Goal: Task Accomplishment & Management: Use online tool/utility

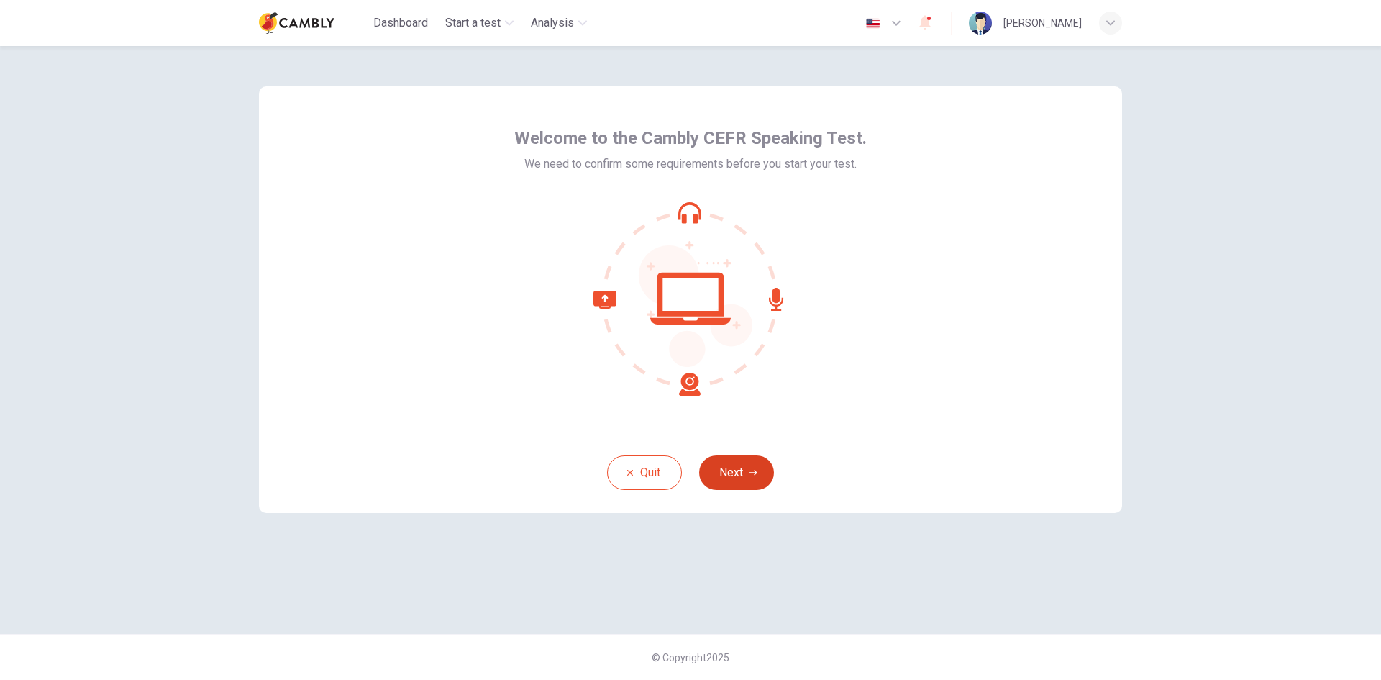
click at [752, 473] on icon "button" at bounding box center [753, 472] width 9 height 9
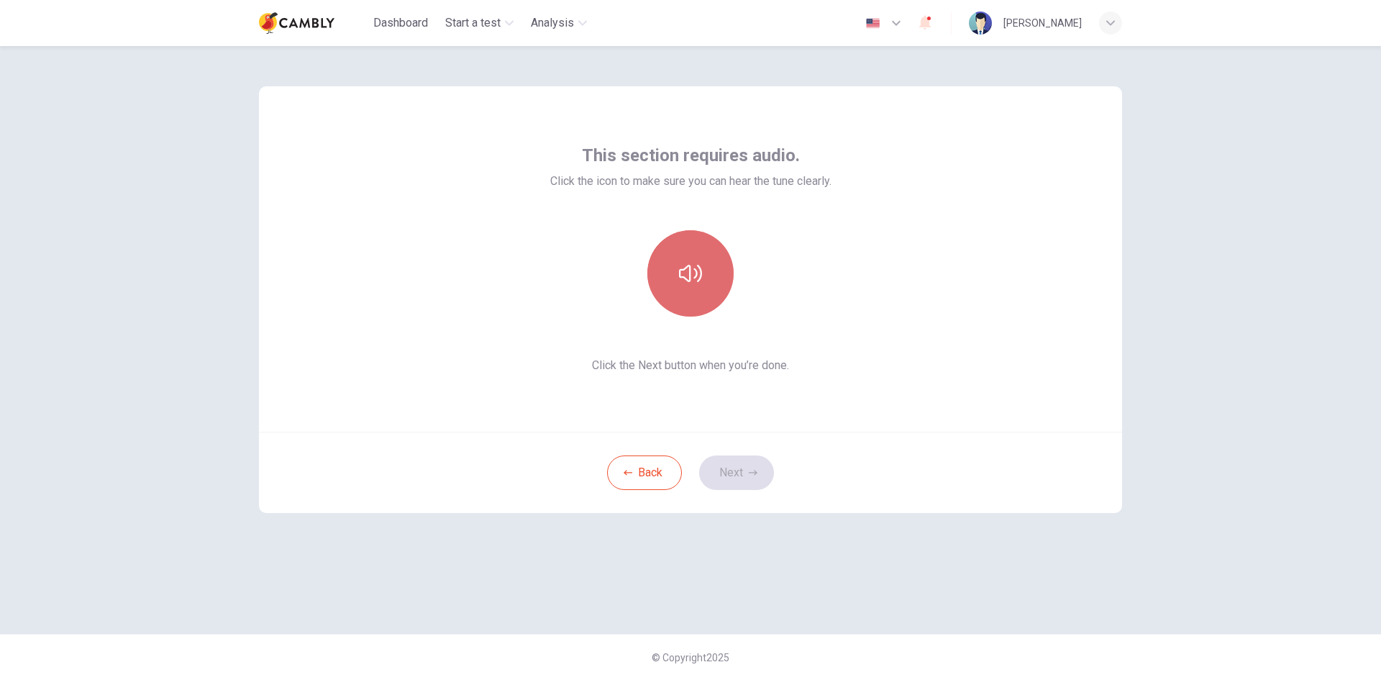
click at [672, 290] on button "button" at bounding box center [690, 273] width 86 height 86
click at [752, 471] on icon "button" at bounding box center [753, 472] width 9 height 9
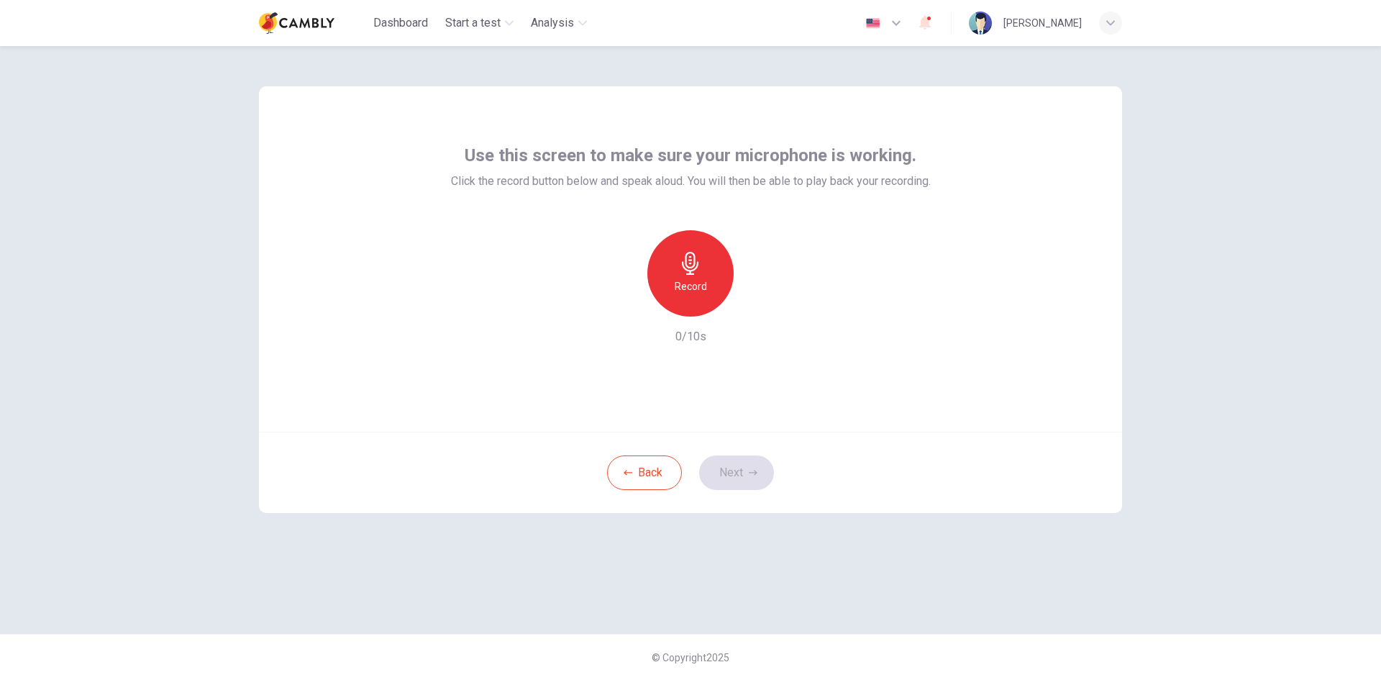
click at [672, 292] on div "Record" at bounding box center [690, 273] width 86 height 86
click at [760, 307] on icon "button" at bounding box center [757, 305] width 14 height 14
click at [748, 468] on button "Next" at bounding box center [736, 472] width 75 height 35
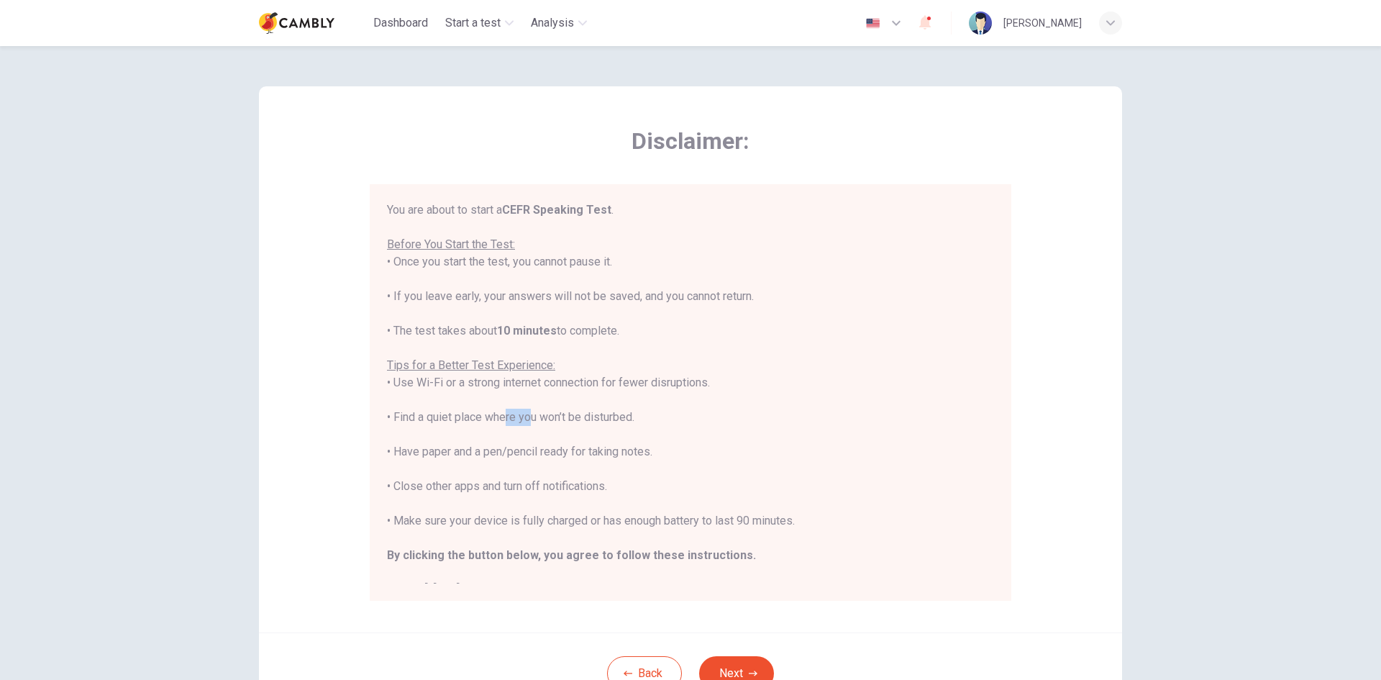
drag, startPoint x: 507, startPoint y: 411, endPoint x: 535, endPoint y: 412, distance: 28.1
click at [529, 409] on div "You are about to start a CEFR Speaking Test . Before You Start the Test: • Once…" at bounding box center [690, 399] width 607 height 397
drag, startPoint x: 495, startPoint y: 443, endPoint x: 534, endPoint y: 445, distance: 38.9
click at [534, 445] on div "You are about to start a CEFR Speaking Test . Before You Start the Test: • Once…" at bounding box center [690, 399] width 607 height 397
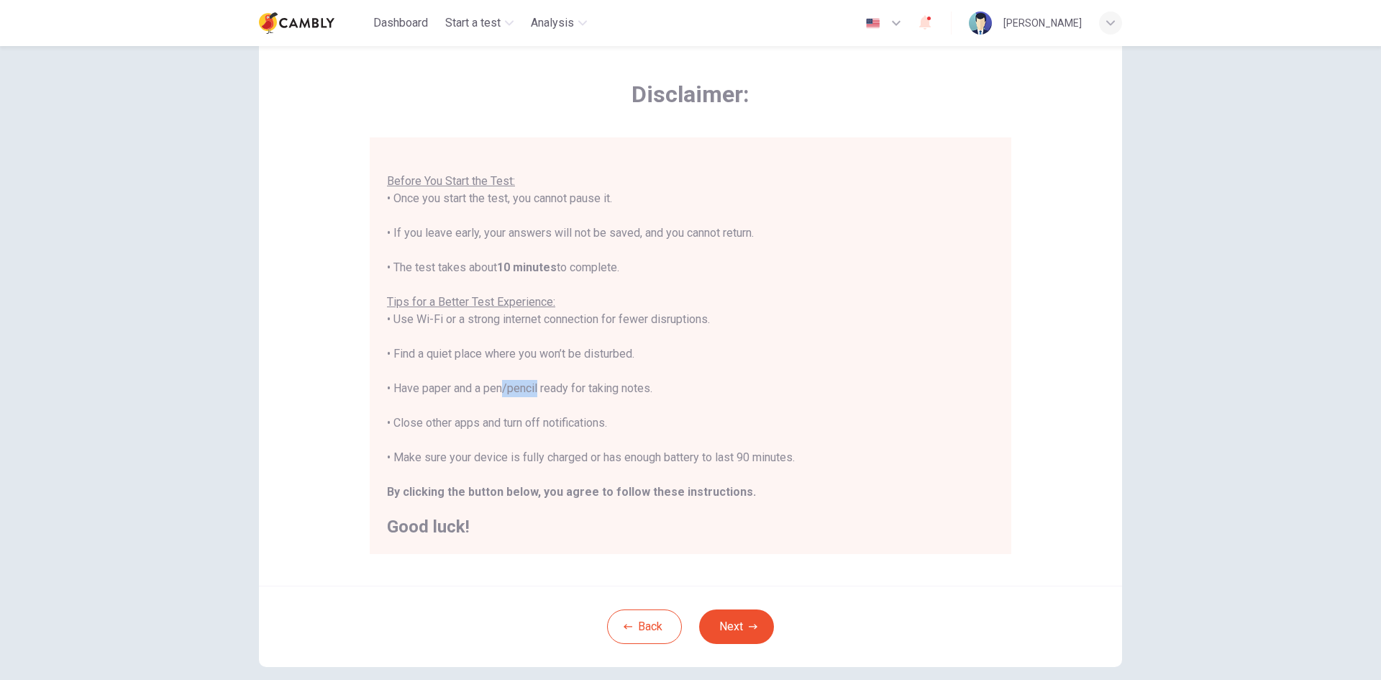
scroll to position [72, 0]
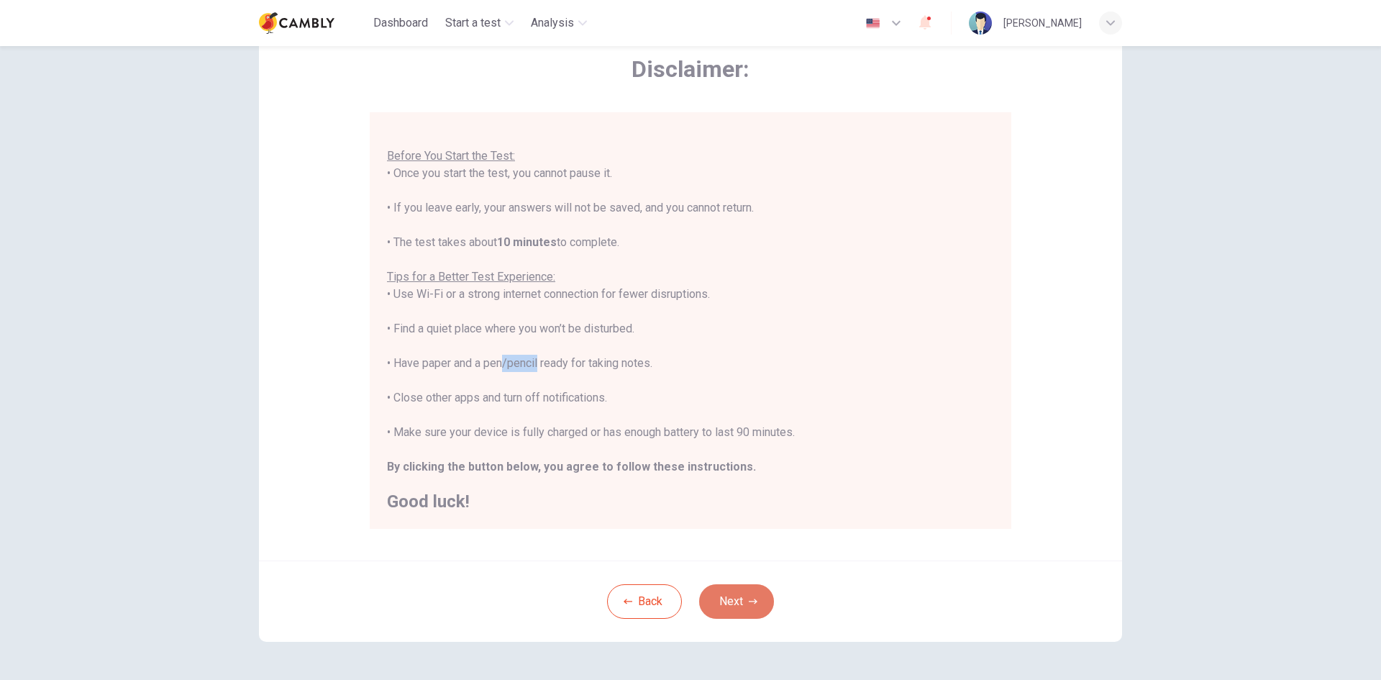
click at [739, 593] on button "Next" at bounding box center [736, 601] width 75 height 35
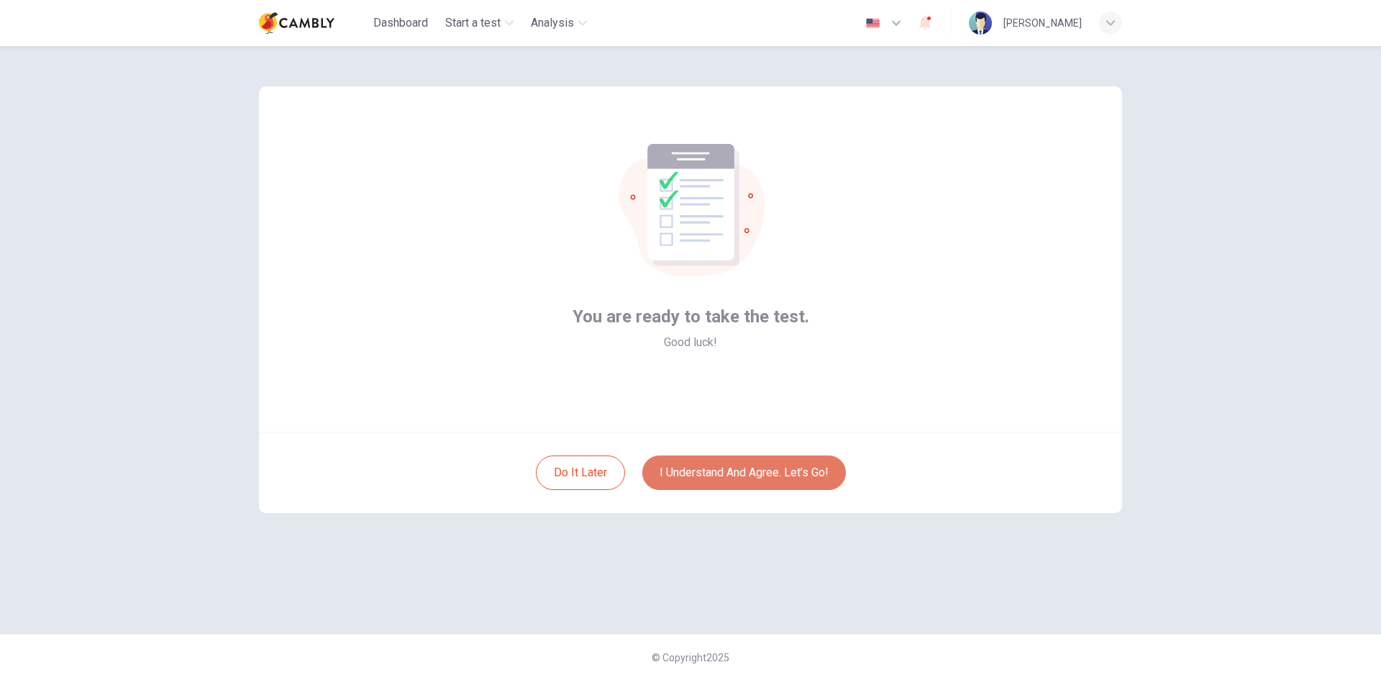
click at [798, 476] on button "I understand and agree. Let’s go!" at bounding box center [744, 472] width 204 height 35
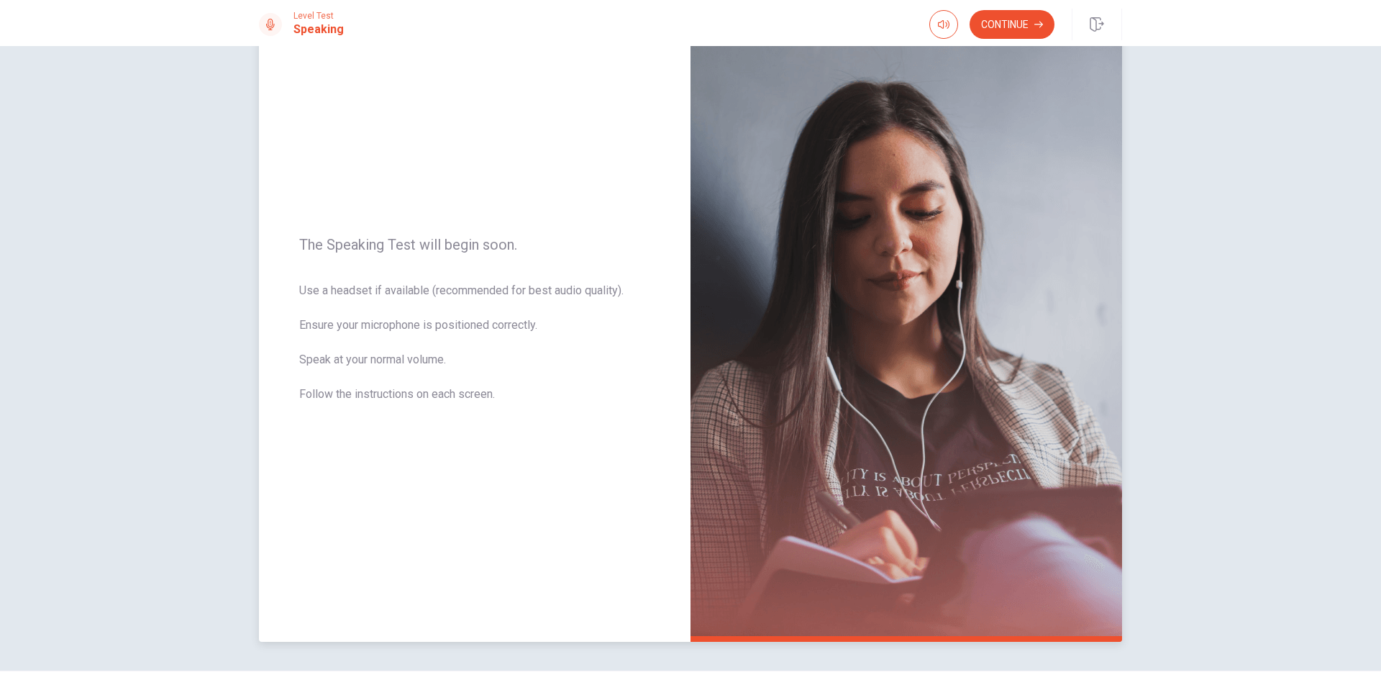
scroll to position [25, 0]
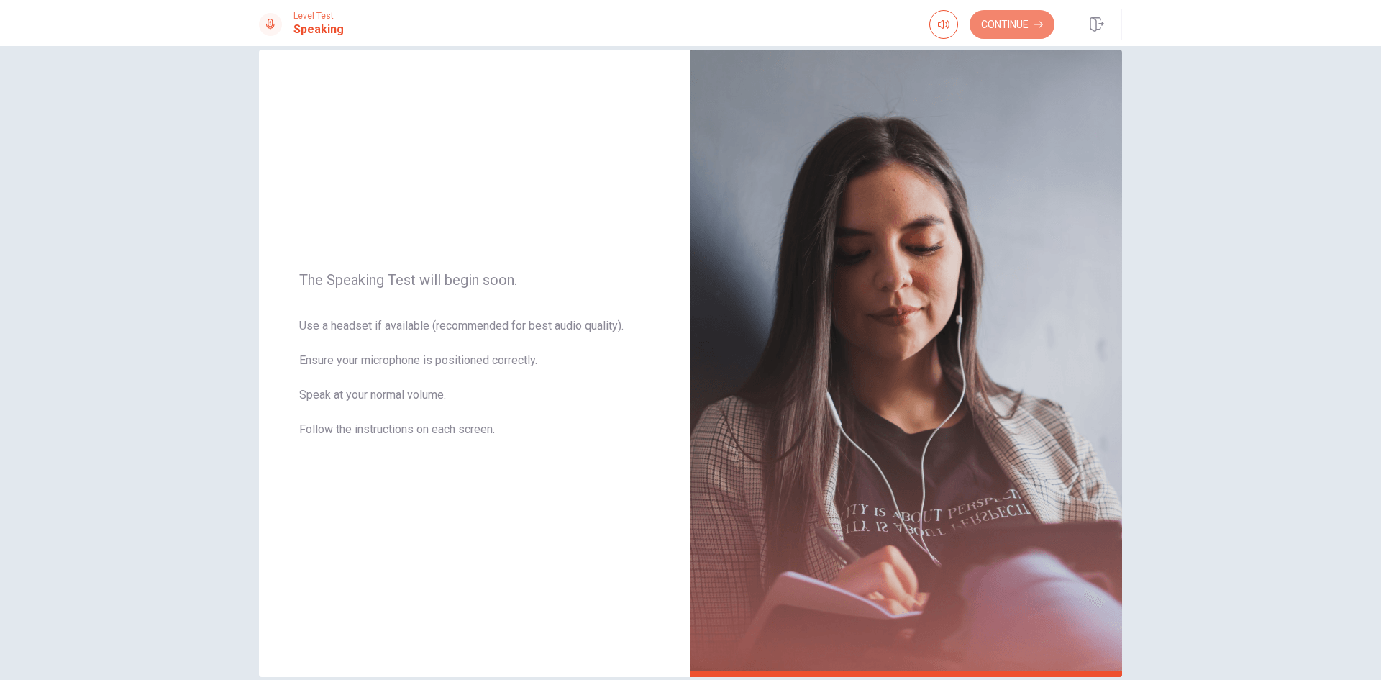
click at [1014, 18] on button "Continue" at bounding box center [1012, 24] width 85 height 29
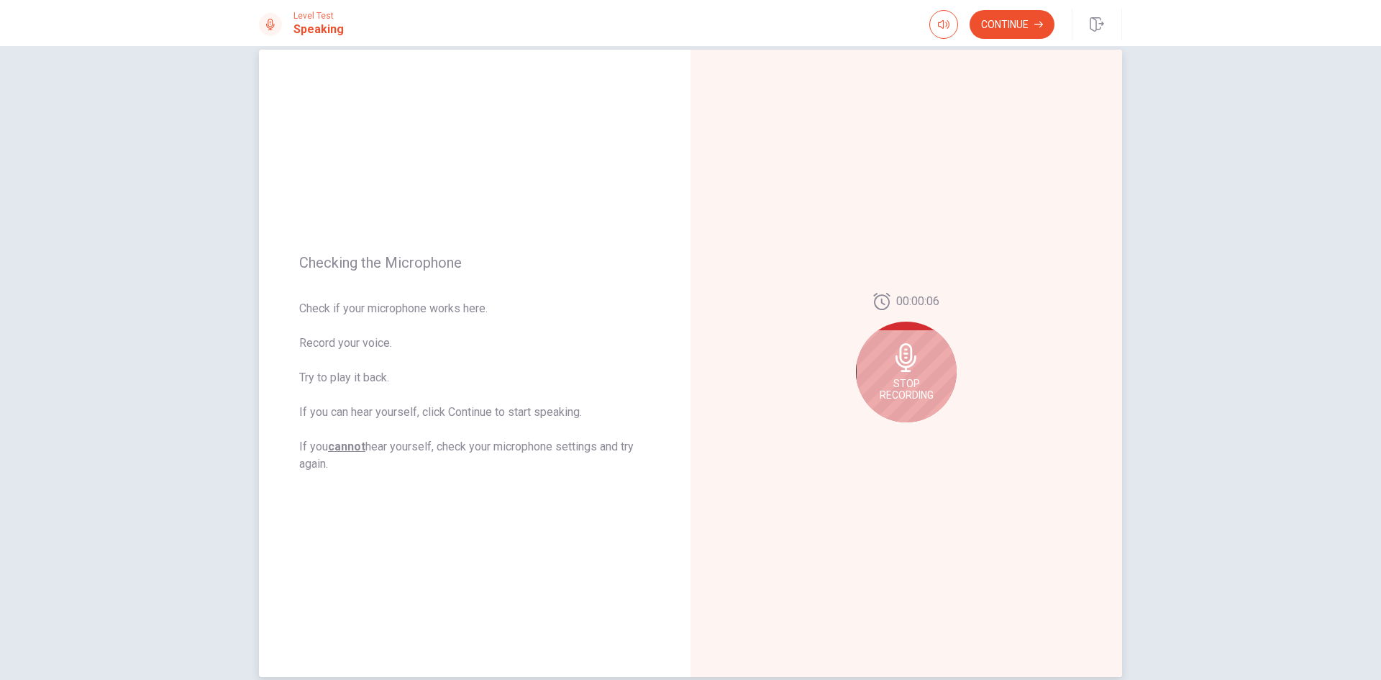
click at [929, 370] on div "Stop Recording" at bounding box center [906, 372] width 101 height 101
click at [919, 429] on button "Play Audio" at bounding box center [922, 434] width 20 height 20
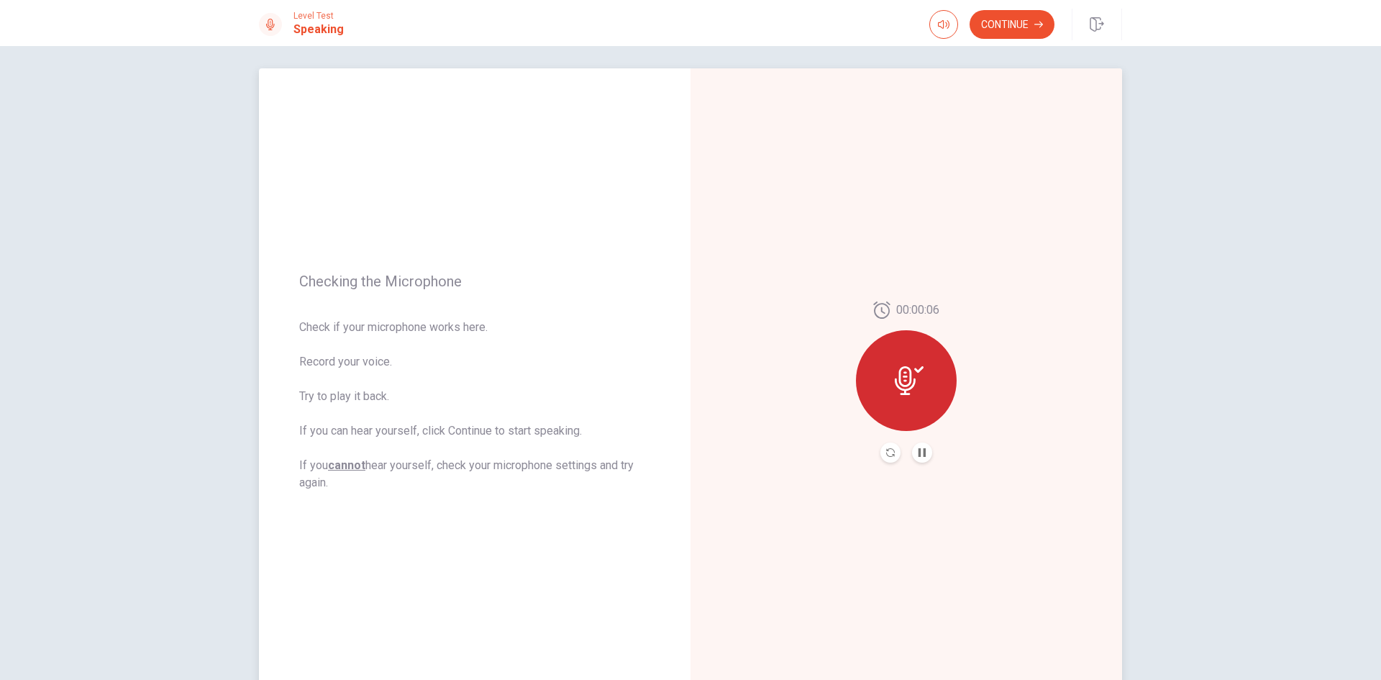
scroll to position [0, 0]
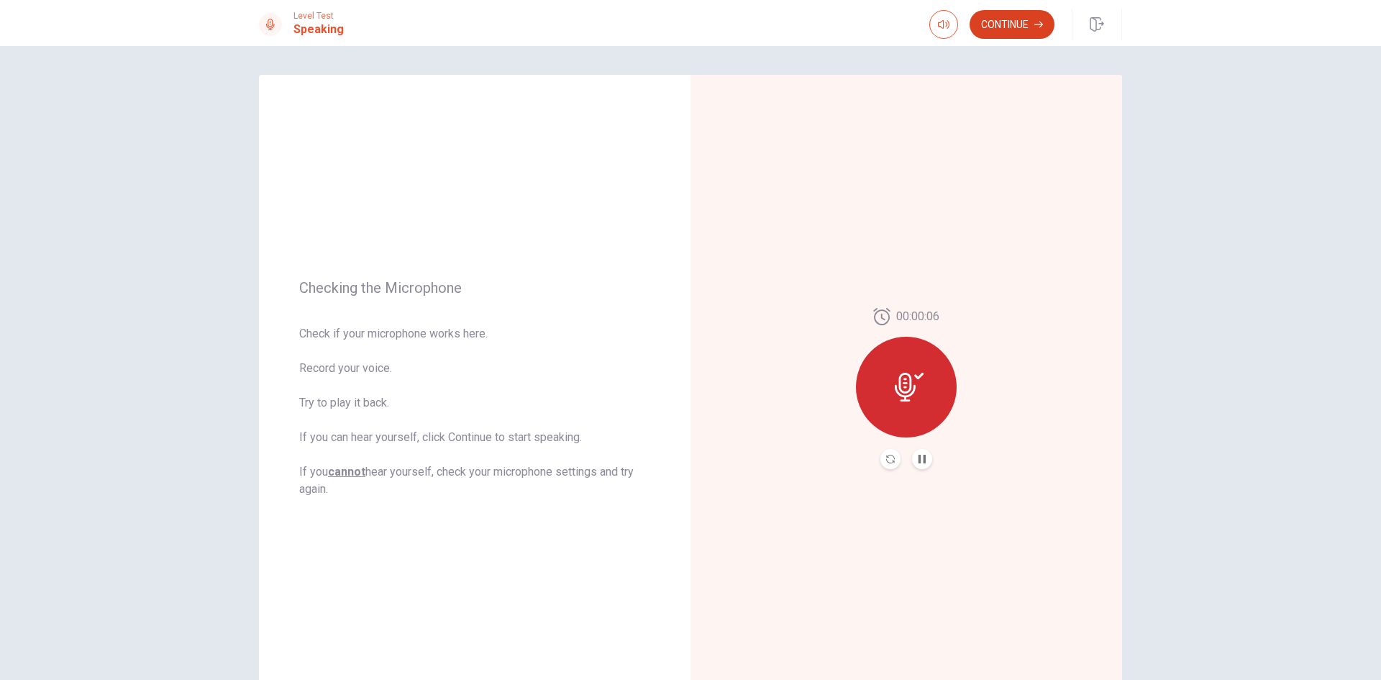
click at [1017, 29] on button "Continue" at bounding box center [1012, 24] width 85 height 29
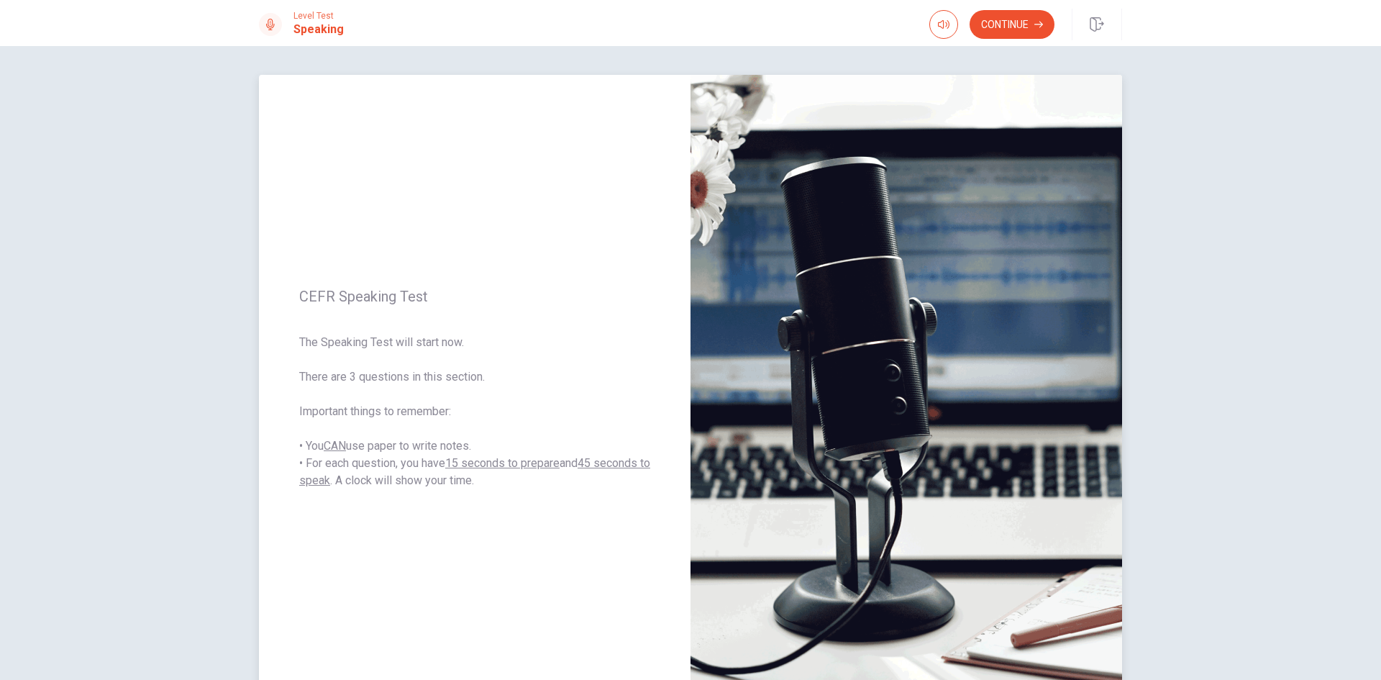
scroll to position [97, 0]
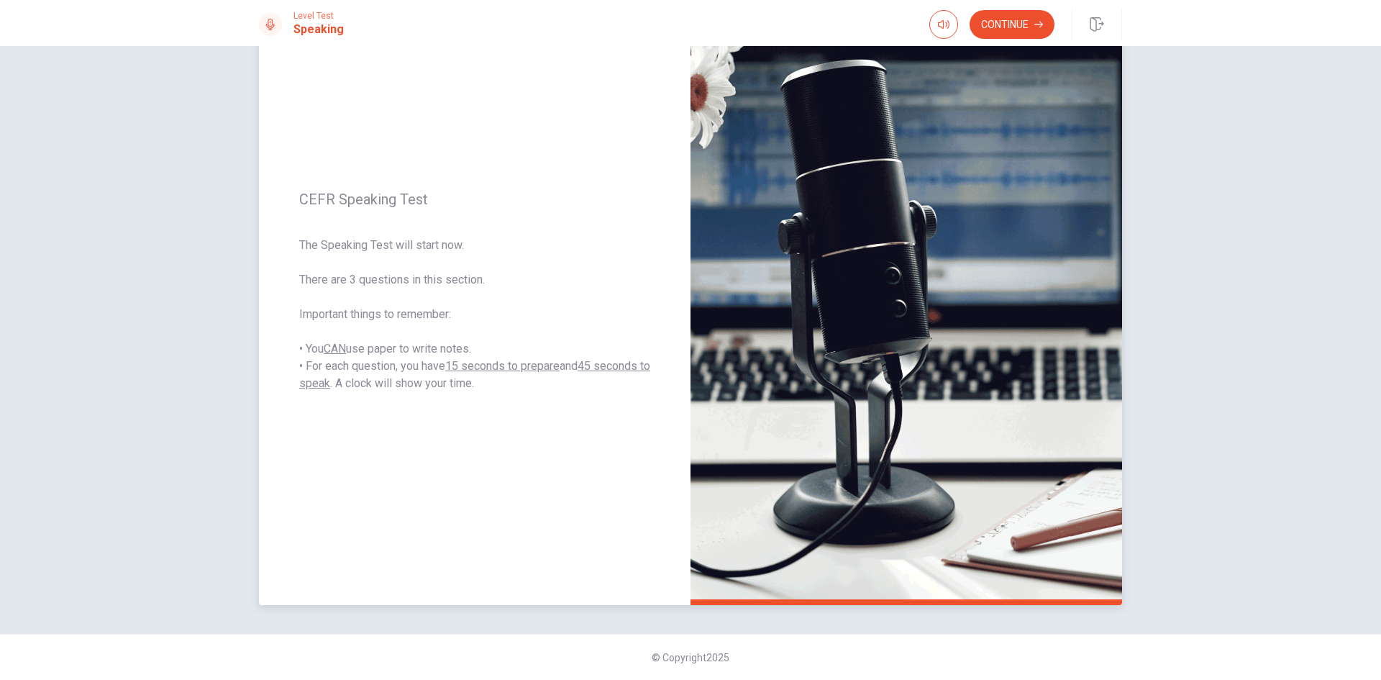
click at [978, 223] on img at bounding box center [907, 291] width 432 height 627
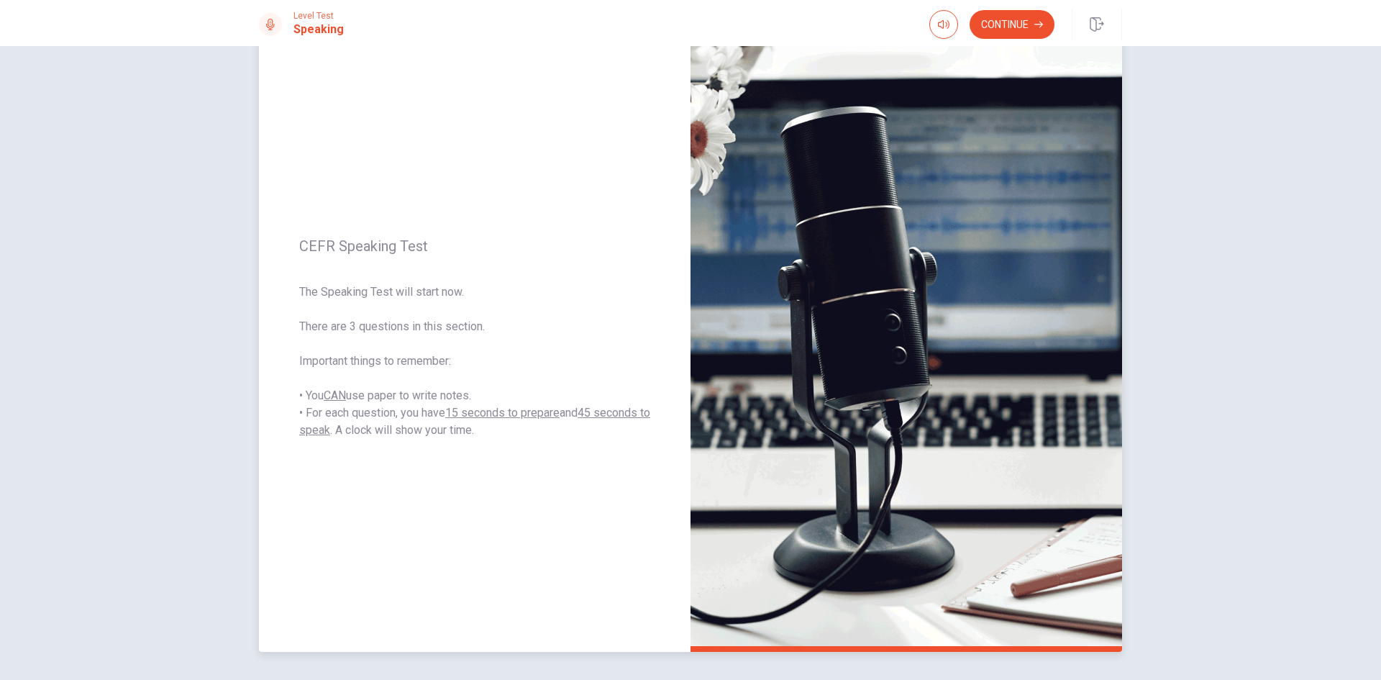
scroll to position [25, 0]
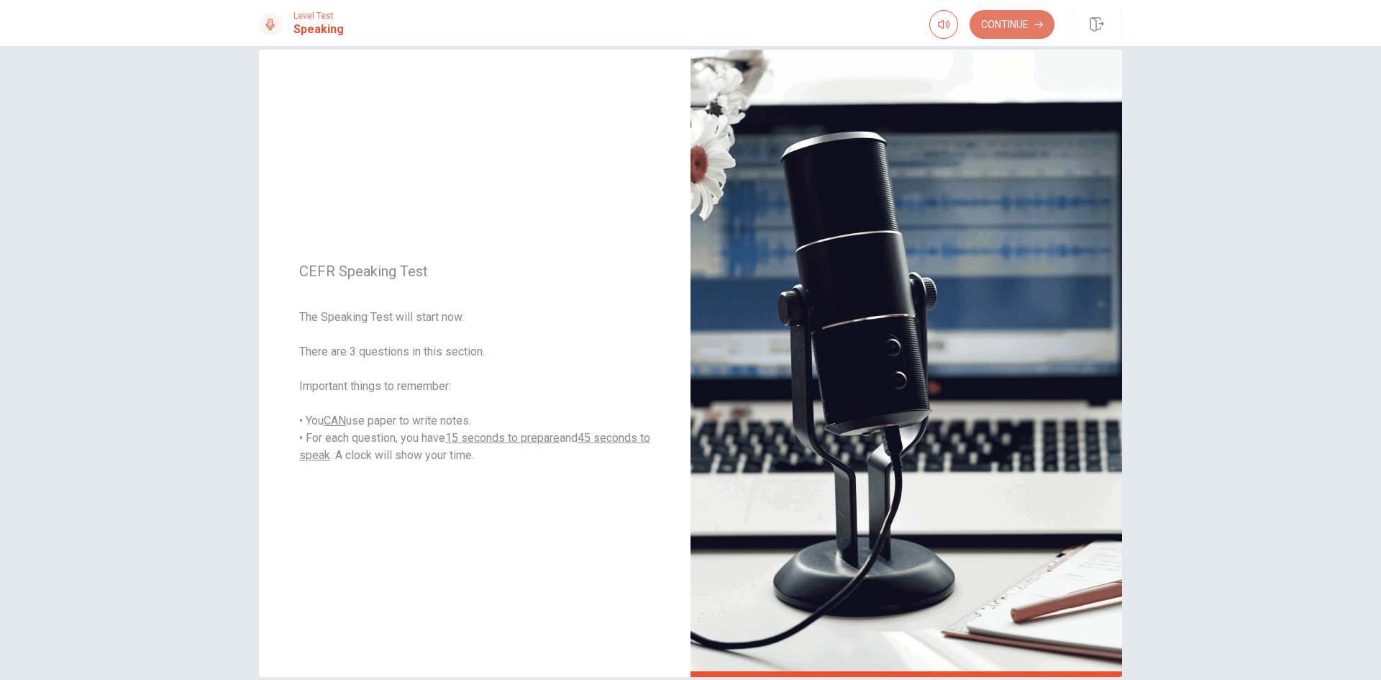
click at [1014, 31] on button "Continue" at bounding box center [1012, 24] width 85 height 29
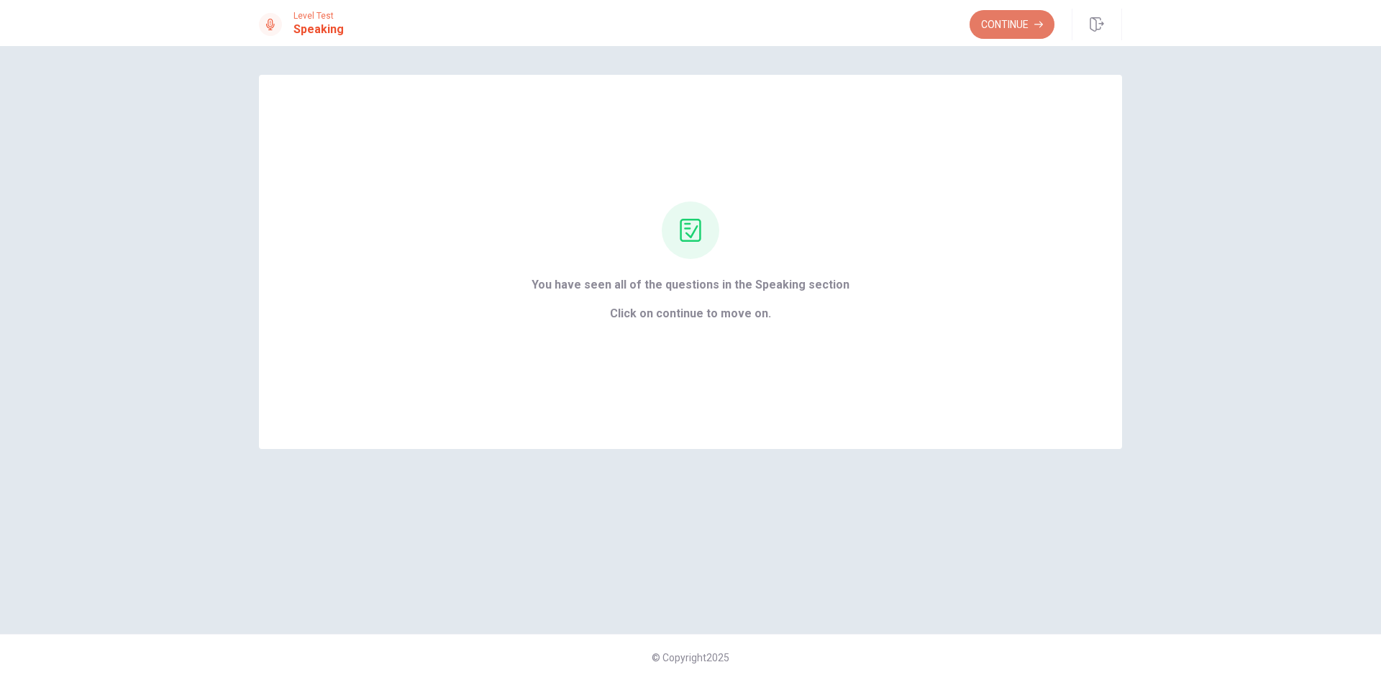
click at [1021, 30] on button "Continue" at bounding box center [1012, 24] width 85 height 29
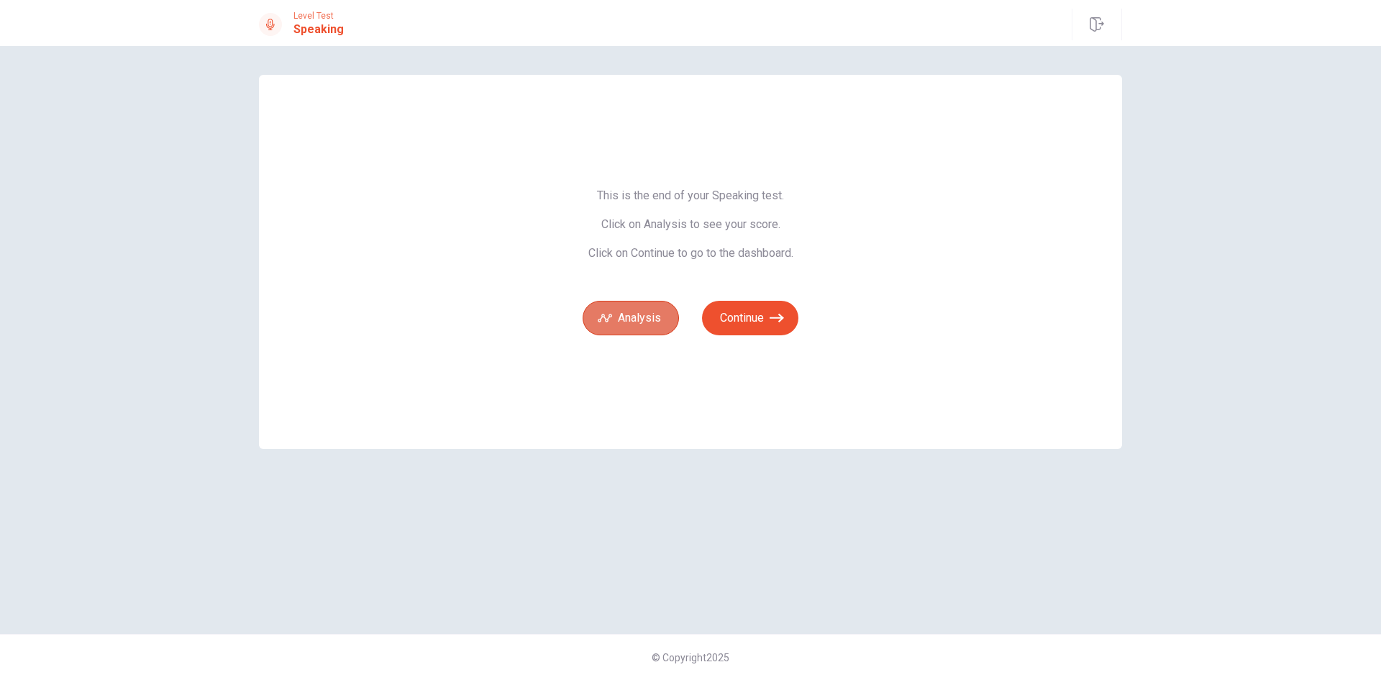
click at [624, 323] on button "Analysis" at bounding box center [631, 318] width 96 height 35
